Goal: Browse casually

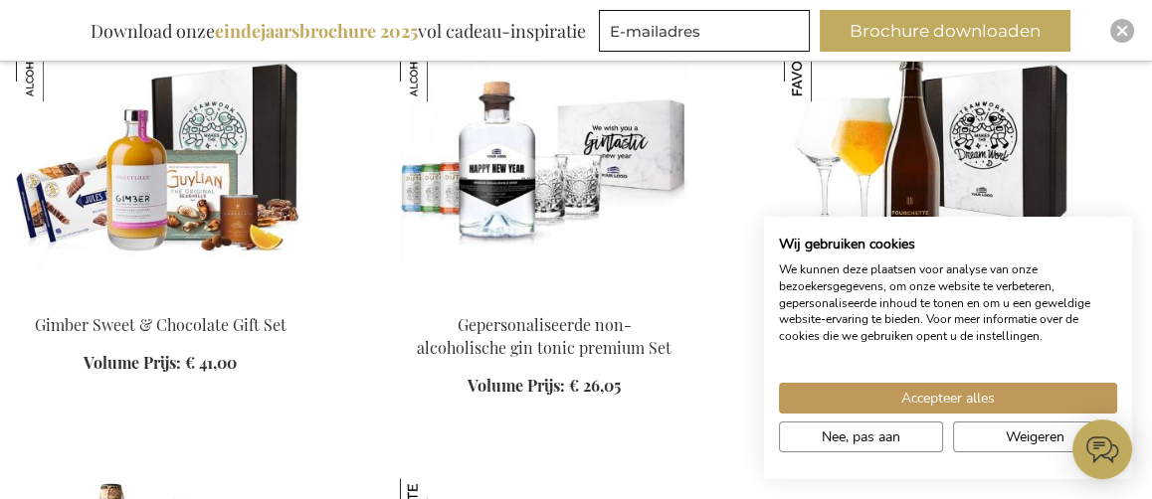
scroll to position [1757, 0]
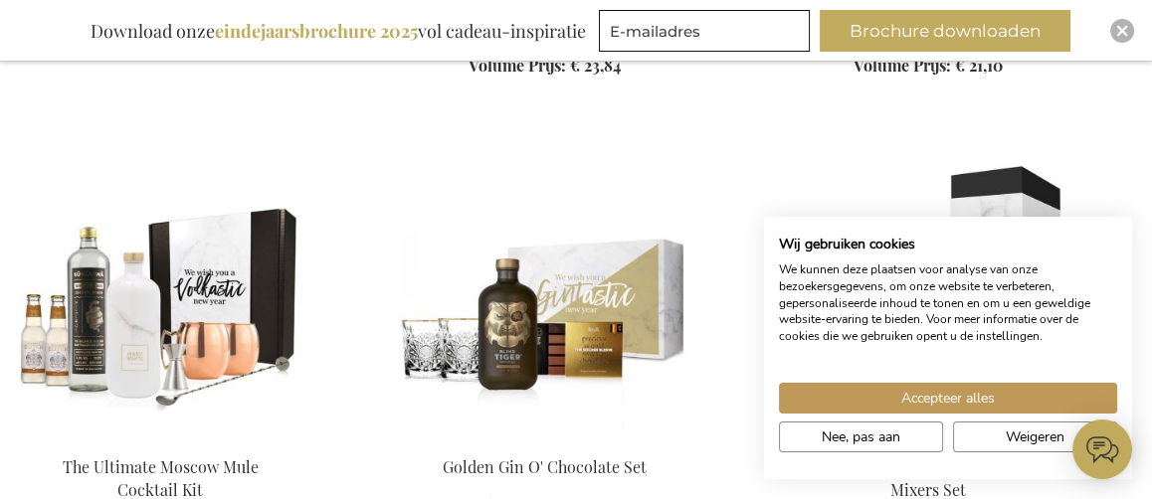
scroll to position [10683, 0]
